Goal: Task Accomplishment & Management: Manage account settings

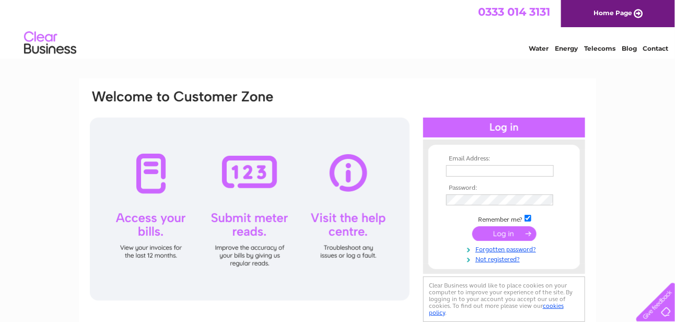
type input "angusfoods@btinternet.com"
click at [478, 231] on input "submit" at bounding box center [504, 233] width 64 height 15
click at [499, 231] on input "submit" at bounding box center [504, 233] width 64 height 15
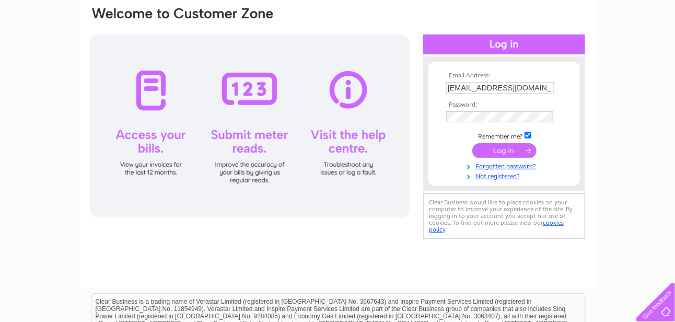
scroll to position [78, 0]
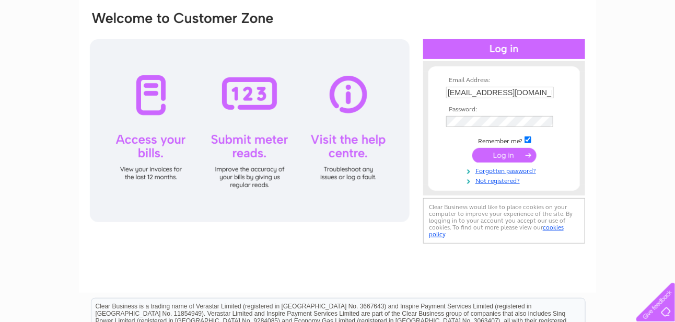
click at [498, 152] on input "submit" at bounding box center [504, 155] width 64 height 15
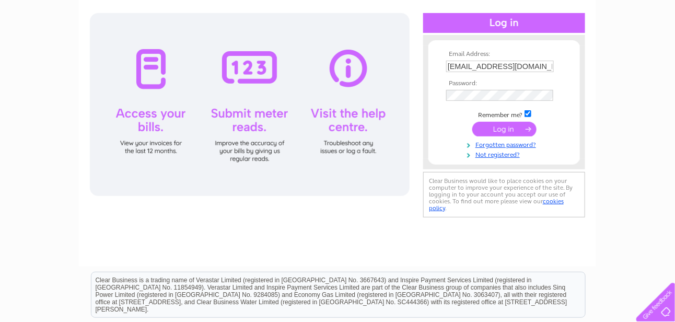
scroll to position [52, 0]
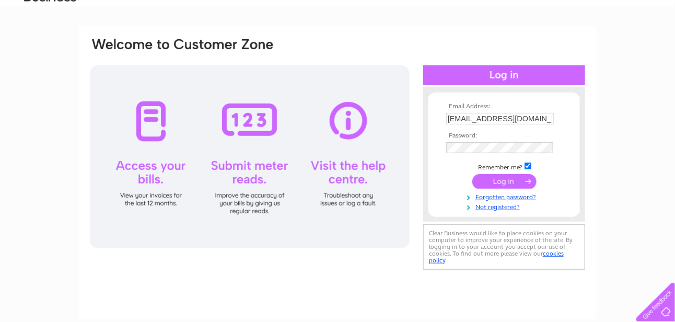
click at [147, 118] on div at bounding box center [250, 156] width 320 height 183
click at [141, 198] on div at bounding box center [250, 156] width 320 height 183
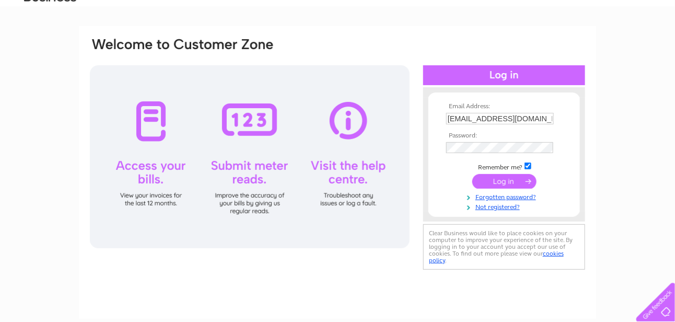
click at [141, 198] on div at bounding box center [250, 156] width 320 height 183
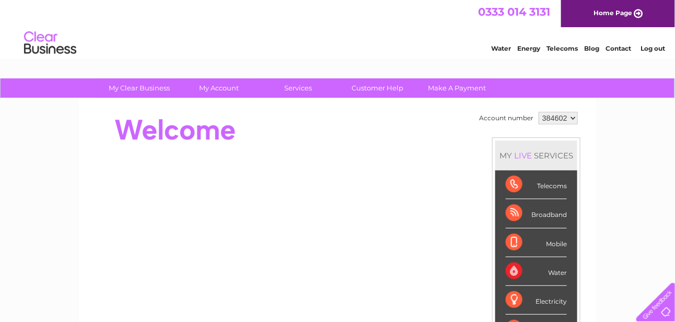
click at [538, 188] on div "Telecoms" at bounding box center [536, 184] width 61 height 29
click at [509, 179] on div "Telecoms" at bounding box center [536, 184] width 61 height 29
click at [508, 179] on div "Telecoms" at bounding box center [536, 184] width 61 height 29
click at [513, 183] on div "Telecoms" at bounding box center [536, 184] width 61 height 29
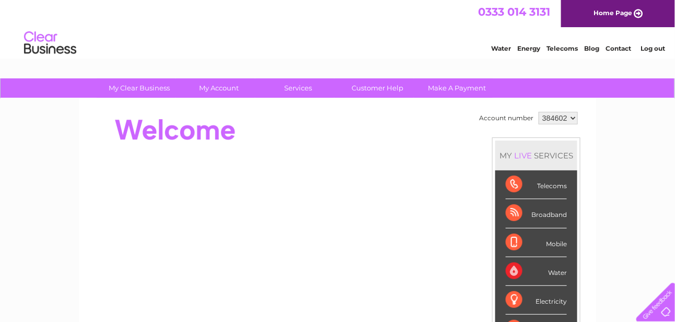
click at [513, 183] on div "Telecoms" at bounding box center [536, 184] width 61 height 29
click at [512, 183] on div "Telecoms" at bounding box center [536, 184] width 61 height 29
click at [568, 117] on select "384602" at bounding box center [558, 118] width 39 height 13
click at [567, 117] on select "384602" at bounding box center [558, 118] width 39 height 13
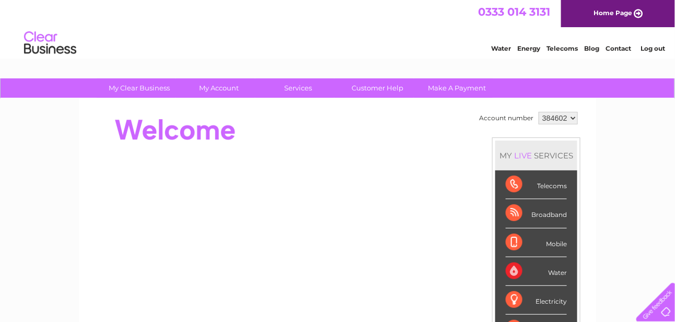
click at [562, 50] on link "Telecoms" at bounding box center [561, 48] width 31 height 8
click at [512, 183] on div "Telecoms" at bounding box center [536, 184] width 61 height 29
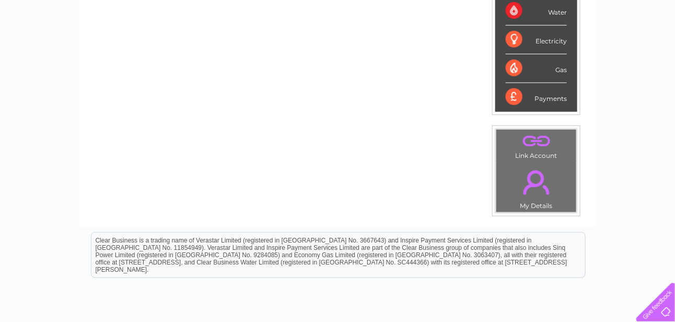
scroll to position [261, 0]
click at [530, 176] on link "." at bounding box center [536, 181] width 75 height 37
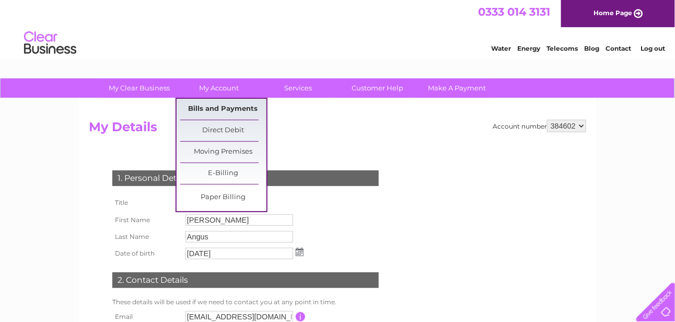
click at [224, 104] on link "Bills and Payments" at bounding box center [223, 109] width 86 height 21
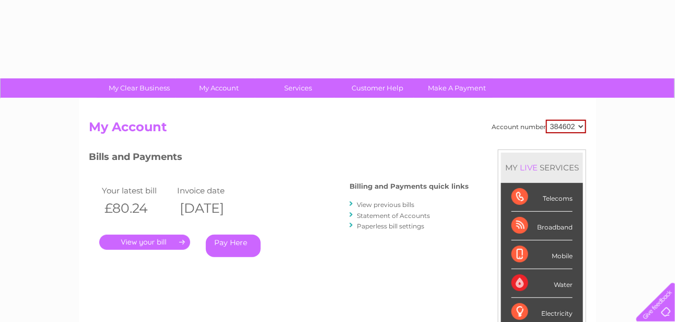
click at [224, 104] on div "Account number 384602 My Account MY LIVE SERVICES Telecoms Broadband Mobile Wat…" at bounding box center [337, 272] width 517 height 346
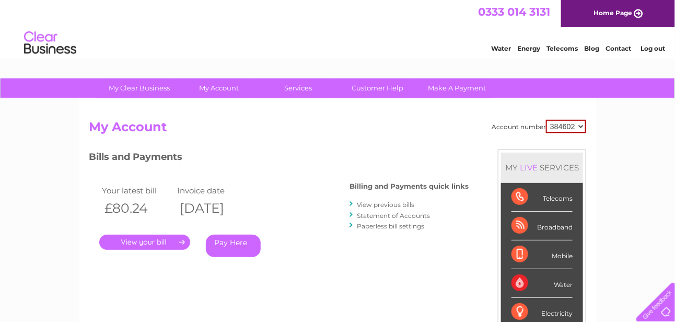
click at [140, 241] on link "." at bounding box center [144, 242] width 91 height 15
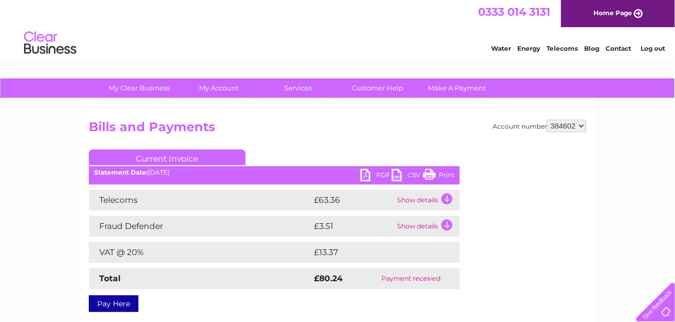
click at [582, 125] on select "384602" at bounding box center [566, 126] width 39 height 13
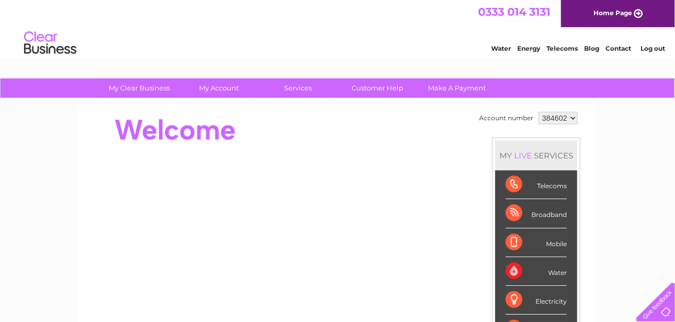
click at [553, 115] on select "384602" at bounding box center [558, 118] width 39 height 13
click at [515, 180] on div "Telecoms" at bounding box center [536, 184] width 61 height 29
click at [572, 117] on select "384602" at bounding box center [558, 118] width 39 height 13
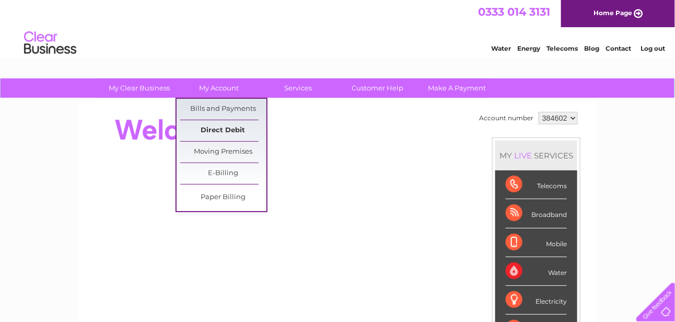
click at [219, 129] on link "Direct Debit" at bounding box center [223, 130] width 86 height 21
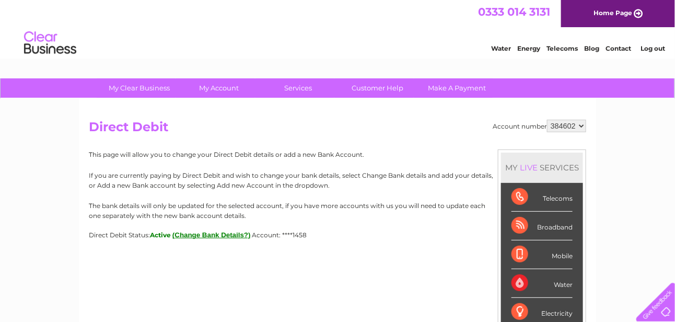
scroll to position [104, 0]
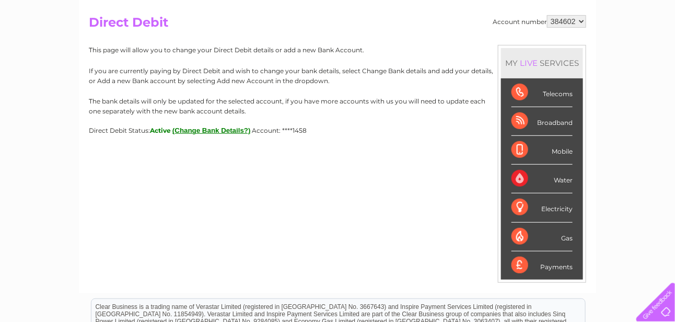
click at [517, 264] on div "Payments" at bounding box center [541, 265] width 61 height 28
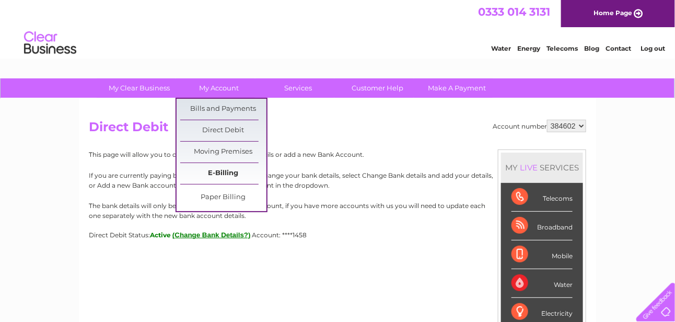
click at [215, 170] on link "E-Billing" at bounding box center [223, 173] width 86 height 21
